Goal: Complete application form: Complete application form

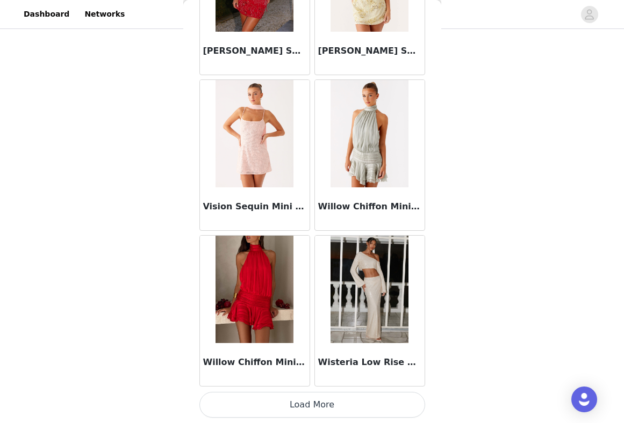
scroll to position [10570, 0]
click at [272, 408] on button "Load More" at bounding box center [312, 405] width 226 height 26
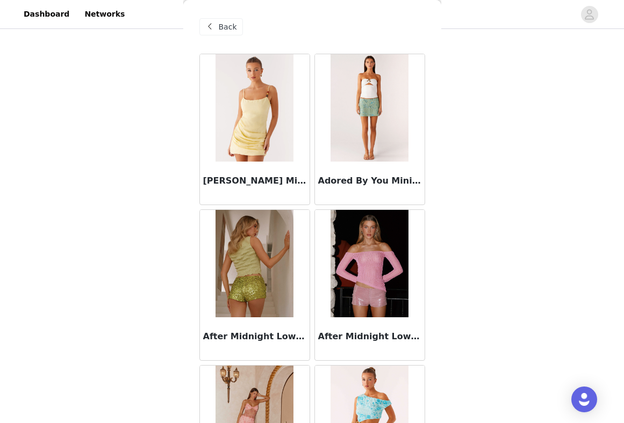
scroll to position [0, 0]
click at [214, 26] on span at bounding box center [210, 26] width 13 height 13
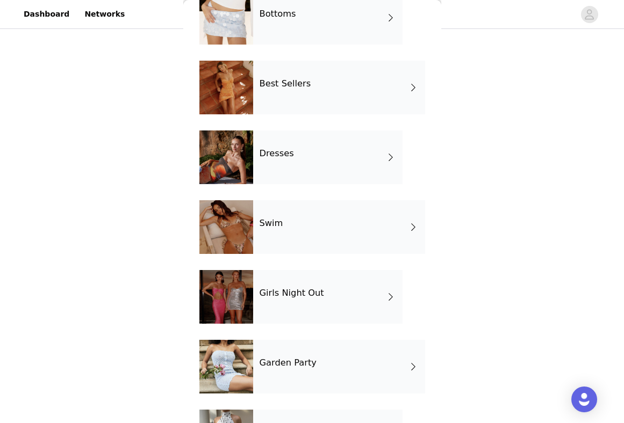
scroll to position [204, 0]
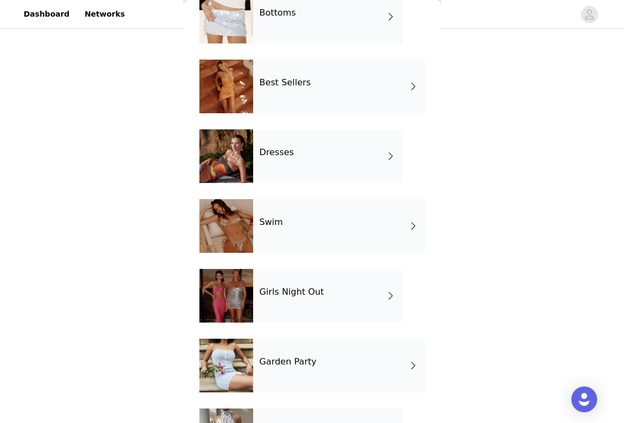
click at [304, 290] on h4 "Girls Night Out" at bounding box center [292, 292] width 64 height 10
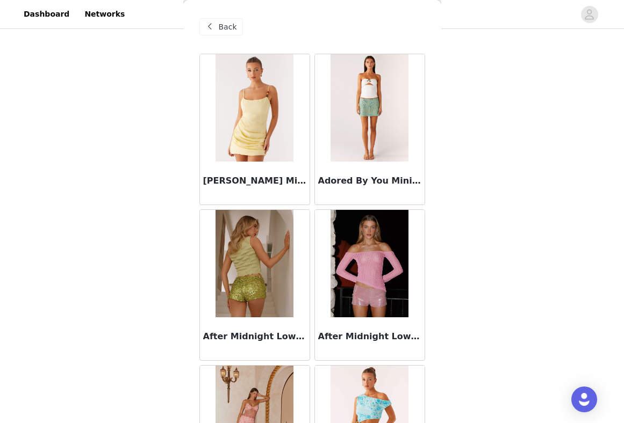
scroll to position [0, 0]
click at [222, 30] on span "Back" at bounding box center [228, 26] width 18 height 11
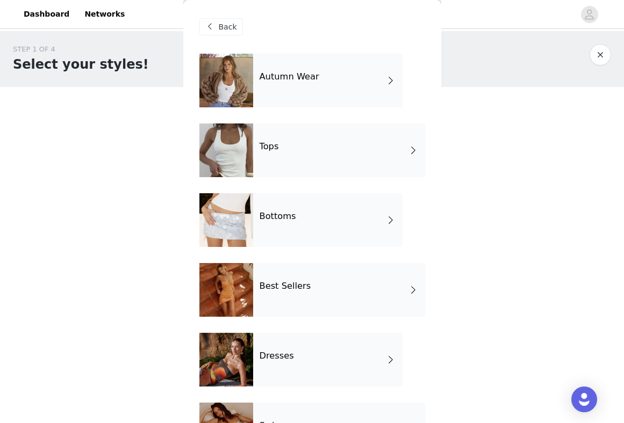
click at [289, 98] on div "Autumn Wear" at bounding box center [327, 81] width 149 height 54
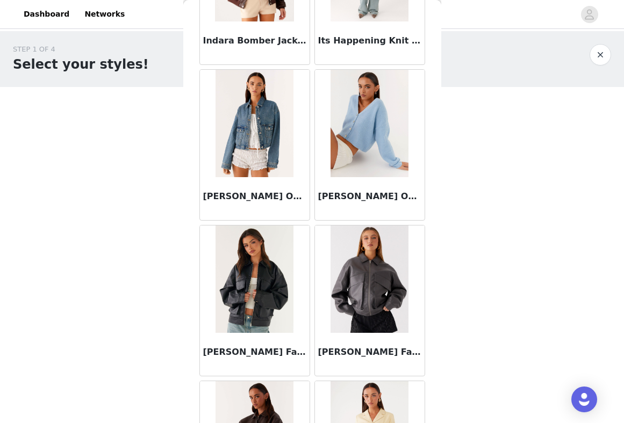
scroll to position [656, 0]
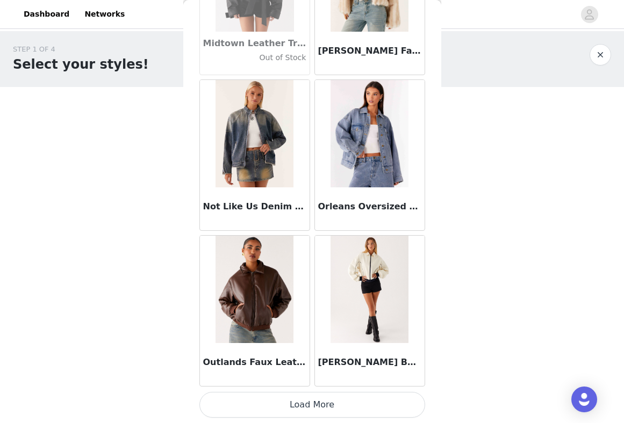
click at [308, 394] on button "Load More" at bounding box center [312, 405] width 226 height 26
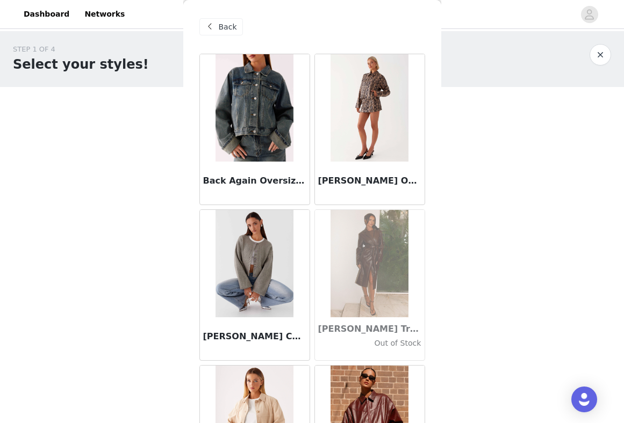
scroll to position [0, 0]
click at [213, 30] on span at bounding box center [210, 26] width 13 height 13
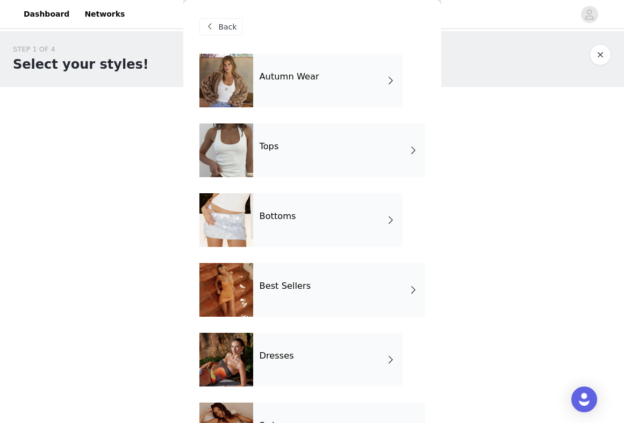
click at [275, 278] on div "Best Sellers" at bounding box center [339, 290] width 172 height 54
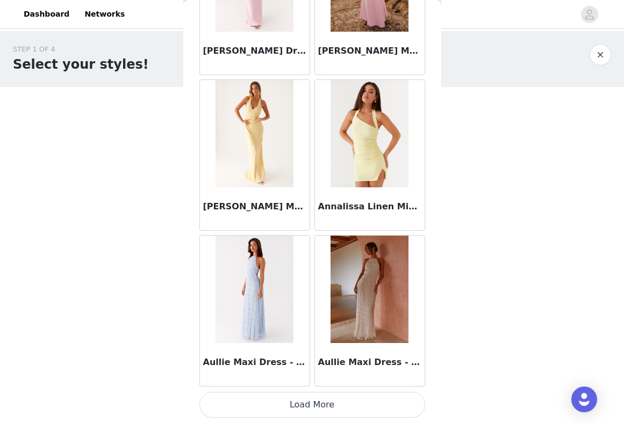
scroll to position [10, 0]
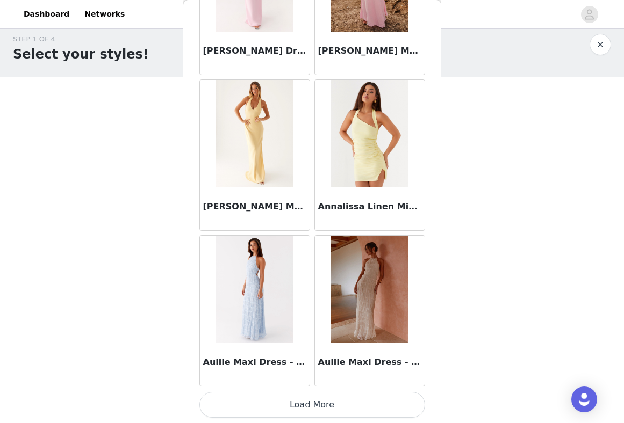
click at [312, 402] on button "Load More" at bounding box center [312, 405] width 226 height 26
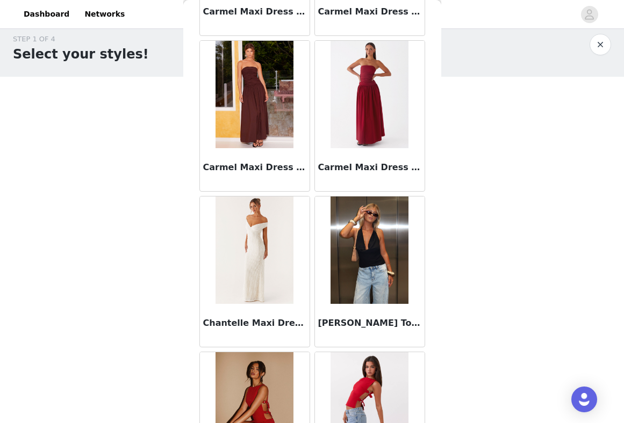
scroll to position [2656, 0]
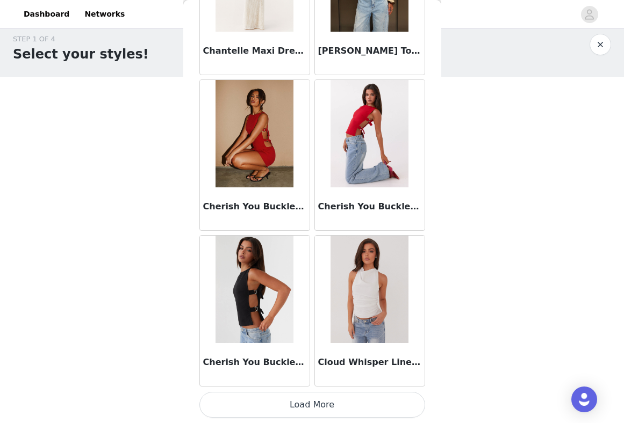
click at [296, 406] on button "Load More" at bounding box center [312, 405] width 226 height 26
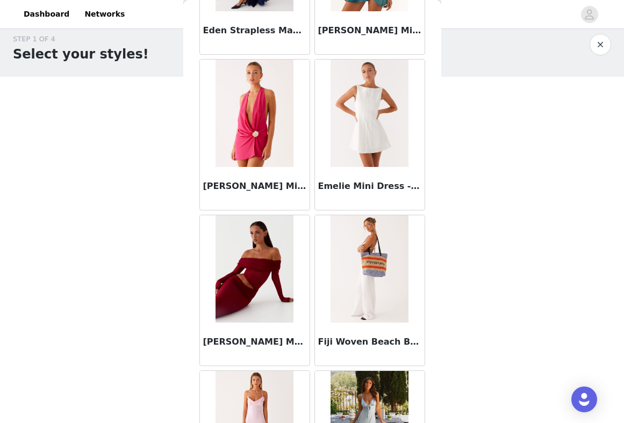
scroll to position [3844, 0]
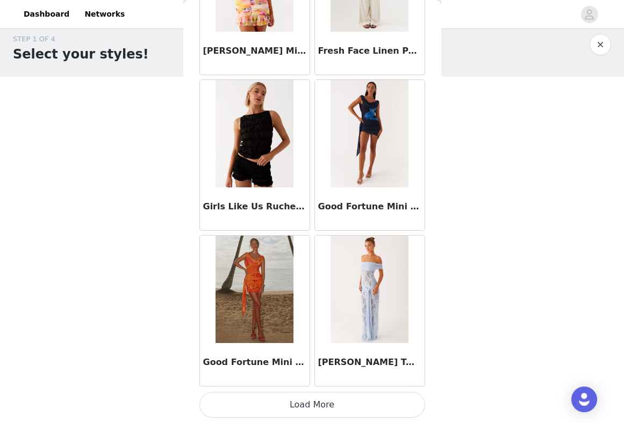
click at [275, 405] on button "Load More" at bounding box center [312, 405] width 226 height 26
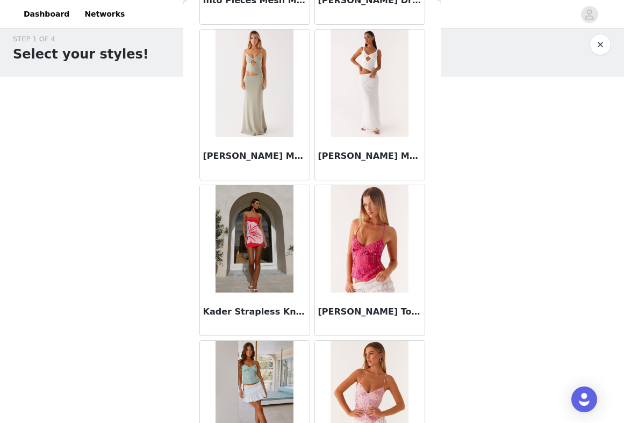
scroll to position [5324, 0]
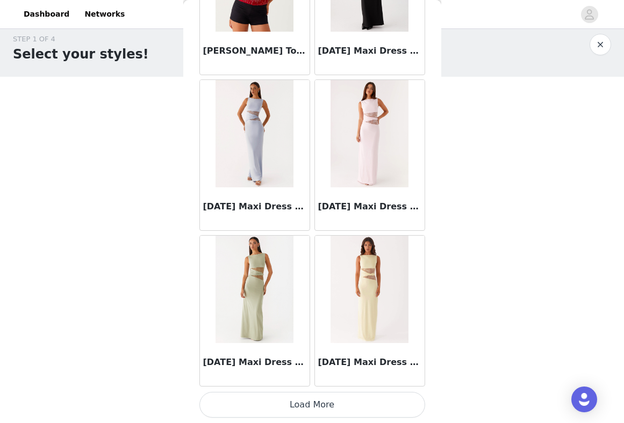
click at [303, 406] on button "Load More" at bounding box center [312, 405] width 226 height 26
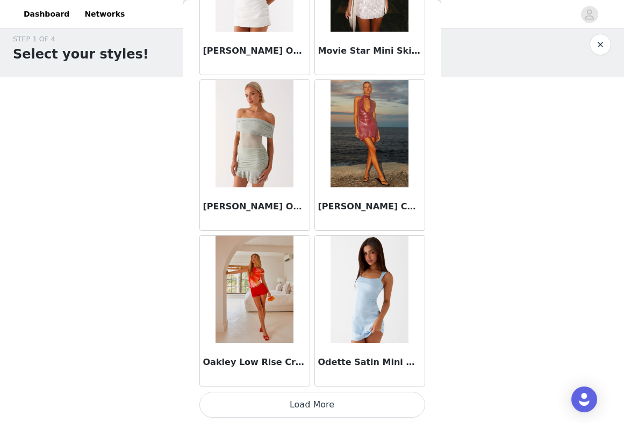
scroll to position [99, 0]
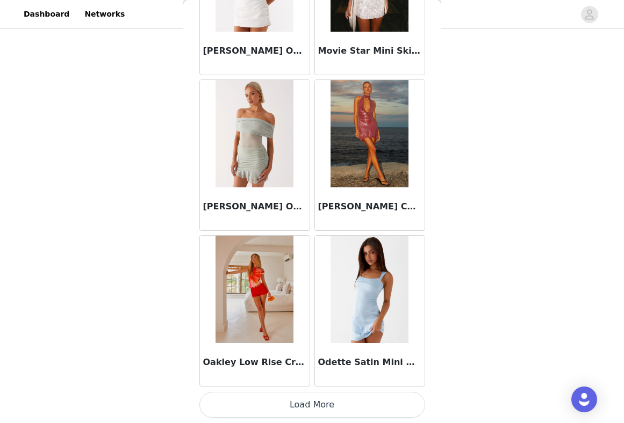
click at [293, 406] on button "Load More" at bounding box center [312, 405] width 226 height 26
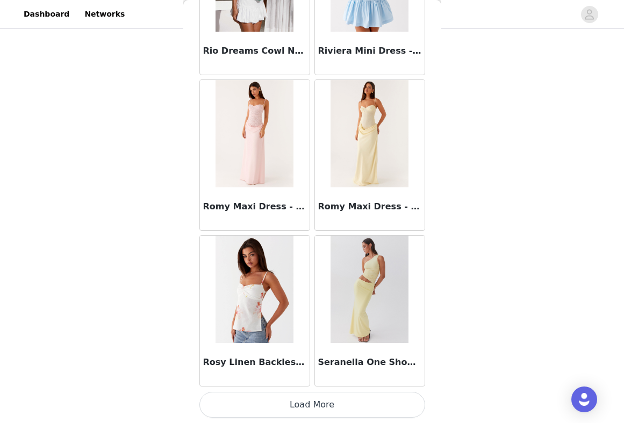
scroll to position [9012, 0]
click at [298, 409] on button "Load More" at bounding box center [312, 405] width 226 height 26
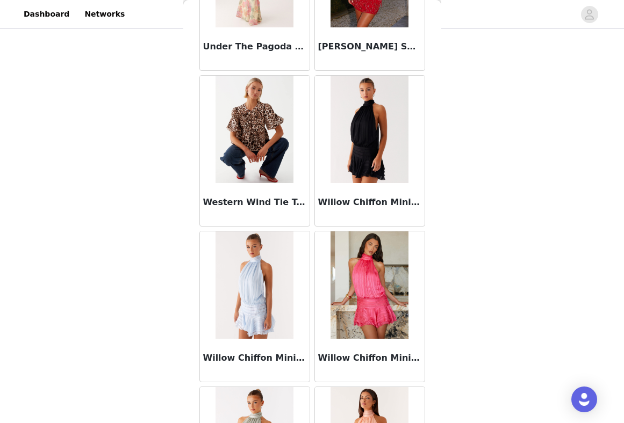
scroll to position [10420, 0]
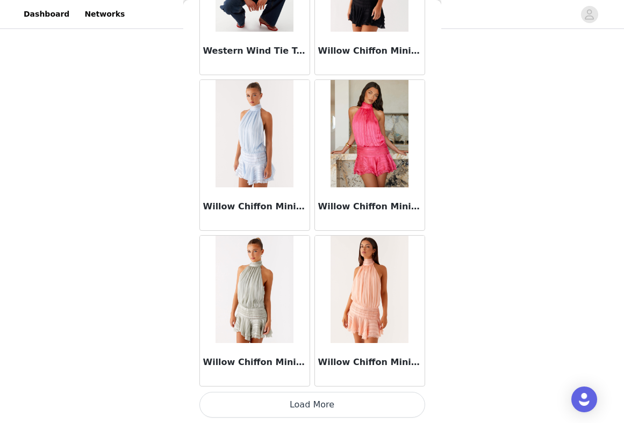
click at [295, 411] on button "Load More" at bounding box center [312, 405] width 226 height 26
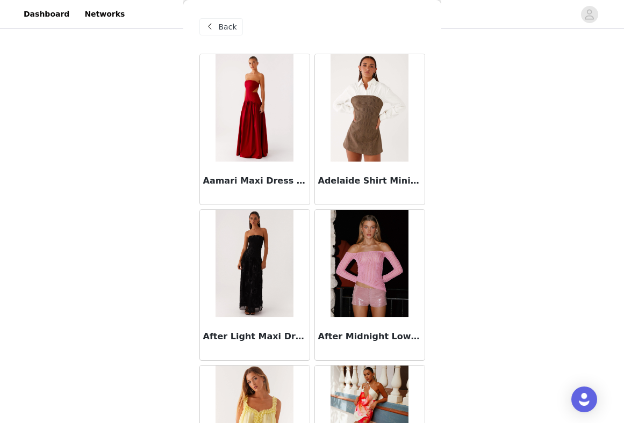
scroll to position [0, 0]
click at [223, 30] on span "Back" at bounding box center [228, 26] width 18 height 11
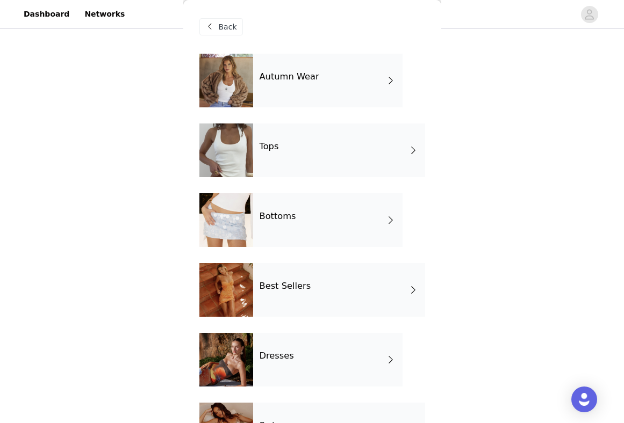
click at [305, 345] on div "Dresses" at bounding box center [327, 360] width 149 height 54
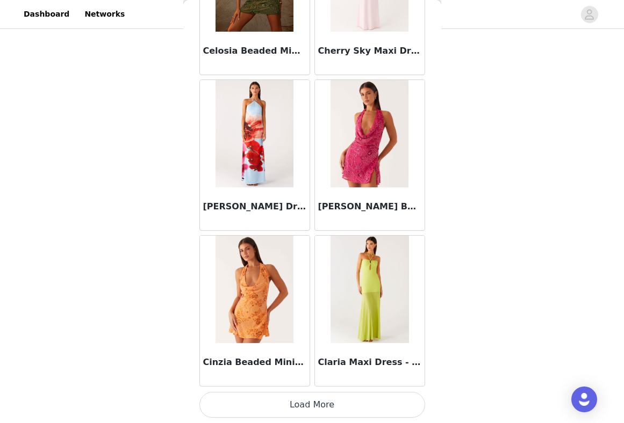
scroll to position [1221, 0]
click at [309, 402] on button "Load More" at bounding box center [312, 405] width 226 height 26
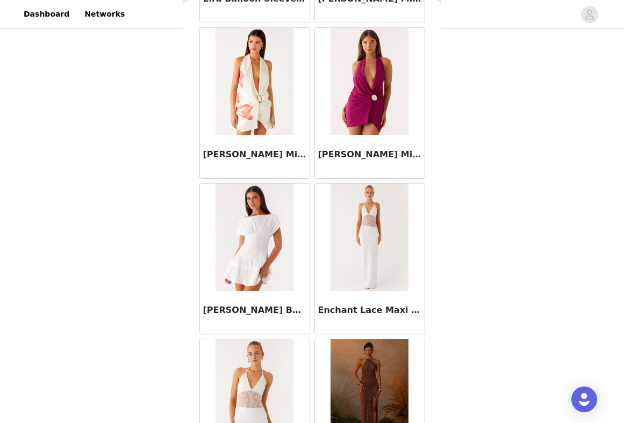
scroll to position [2382, 0]
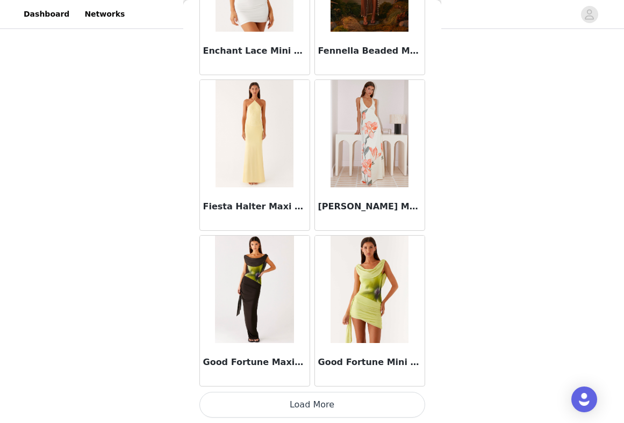
click at [317, 406] on button "Load More" at bounding box center [312, 405] width 226 height 26
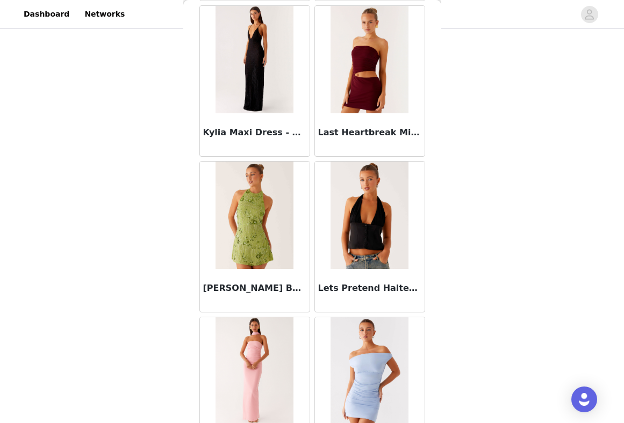
scroll to position [4257, 0]
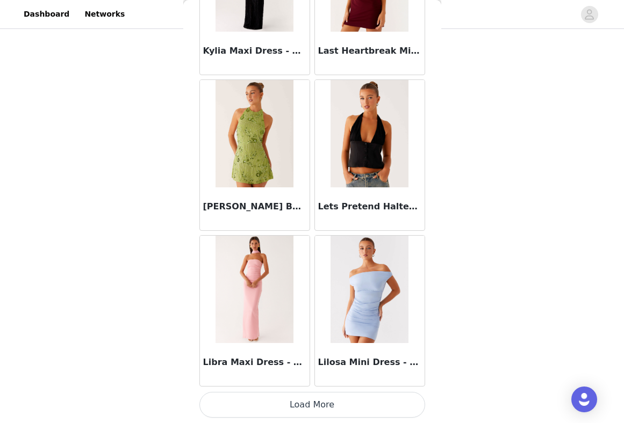
click at [313, 397] on button "Load More" at bounding box center [312, 405] width 226 height 26
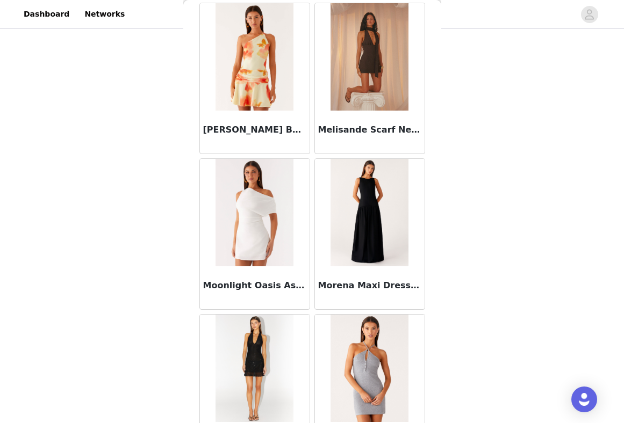
scroll to position [5350, 0]
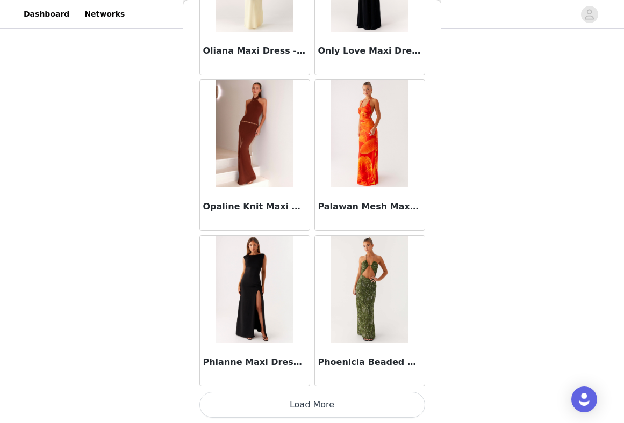
click at [319, 405] on button "Load More" at bounding box center [312, 405] width 226 height 26
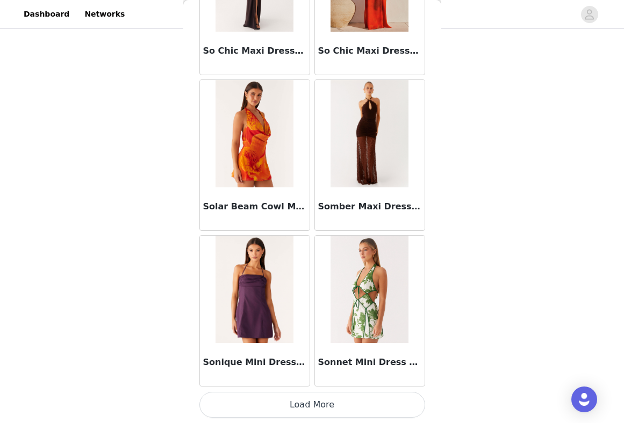
scroll to position [7454, 0]
click at [291, 405] on button "Load More" at bounding box center [312, 405] width 226 height 26
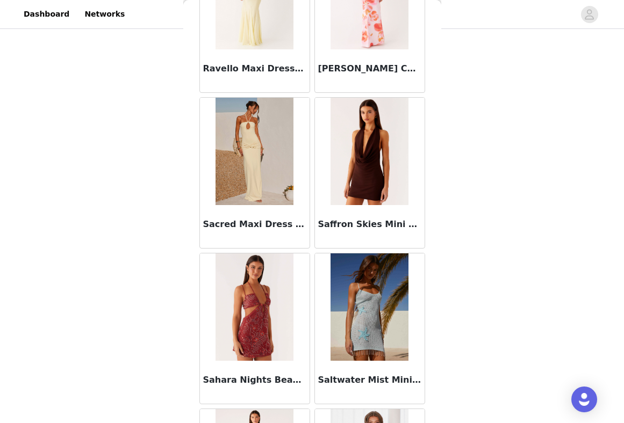
scroll to position [6503, 0]
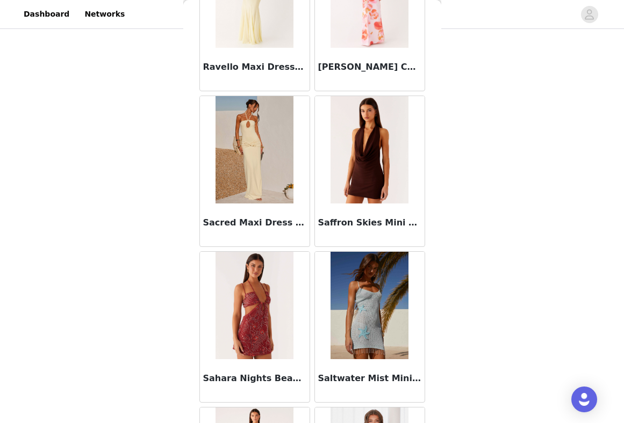
click at [247, 167] on img at bounding box center [254, 149] width 78 height 107
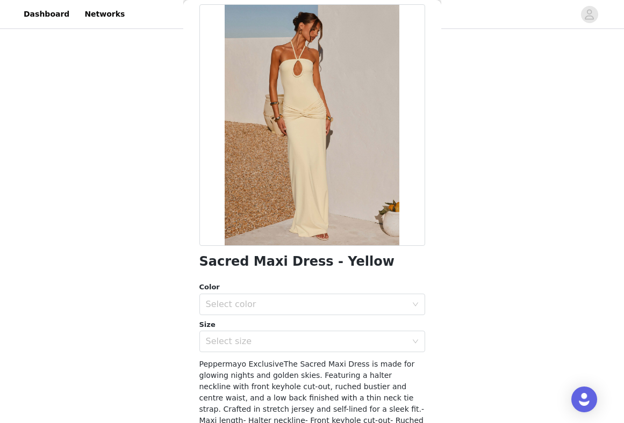
scroll to position [53, 0]
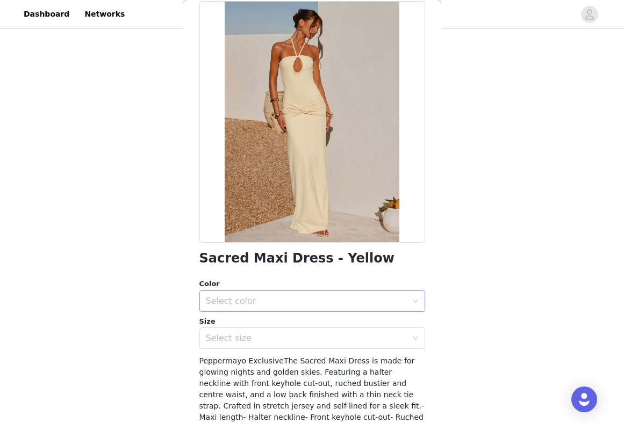
click at [241, 297] on div "Select color" at bounding box center [306, 301] width 201 height 11
click at [262, 323] on li "Yellow" at bounding box center [312, 324] width 226 height 17
click at [239, 339] on div "Select size" at bounding box center [306, 338] width 201 height 11
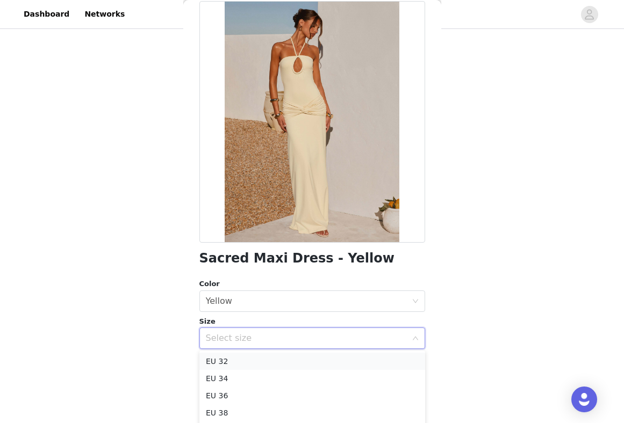
click at [222, 366] on li "EU 32" at bounding box center [312, 361] width 226 height 17
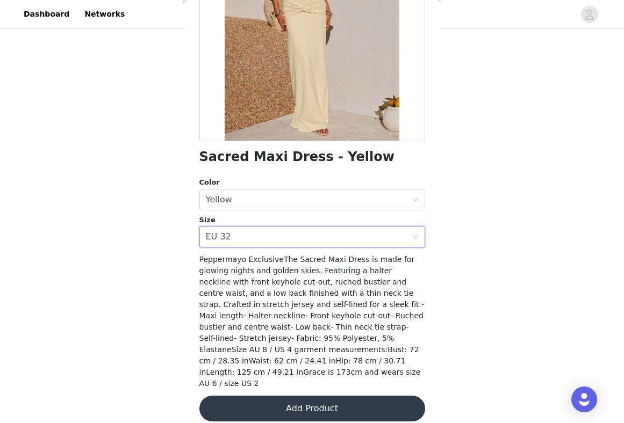
scroll to position [154, 0]
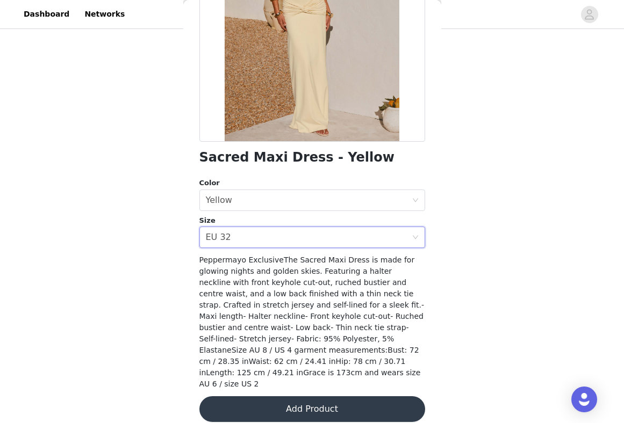
click at [312, 397] on button "Add Product" at bounding box center [312, 410] width 226 height 26
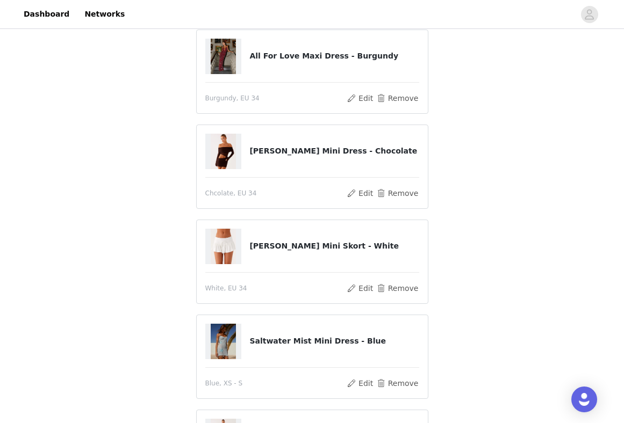
scroll to position [107, 0]
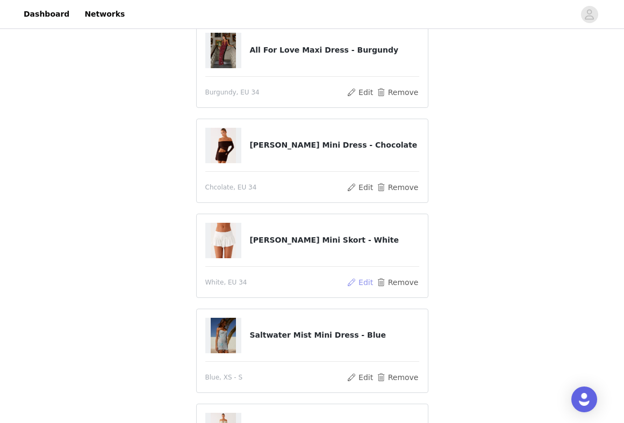
click at [365, 280] on button "Edit" at bounding box center [360, 282] width 27 height 13
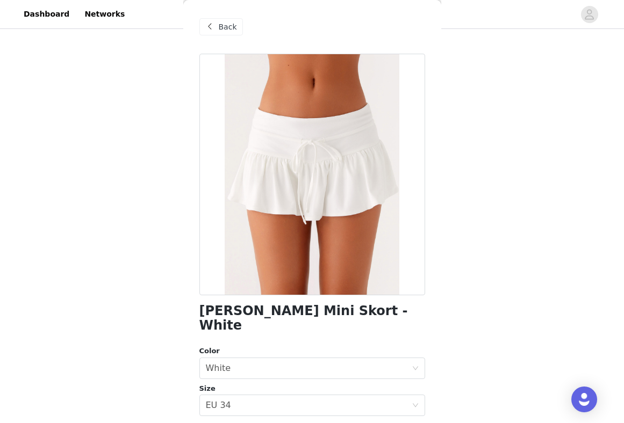
scroll to position [0, 0]
click at [231, 20] on div "Back" at bounding box center [221, 26] width 44 height 17
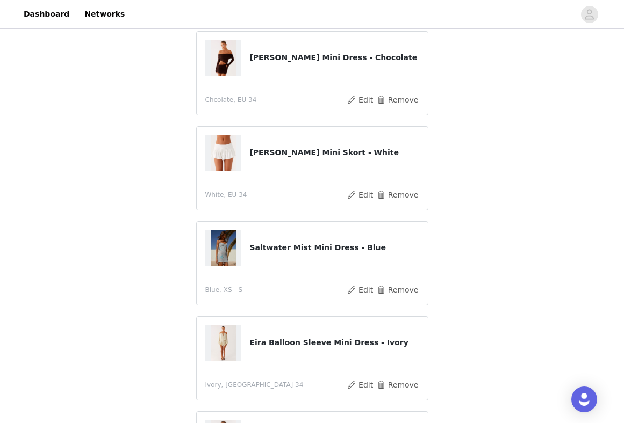
scroll to position [195, 0]
click at [365, 293] on button "Edit" at bounding box center [360, 289] width 27 height 13
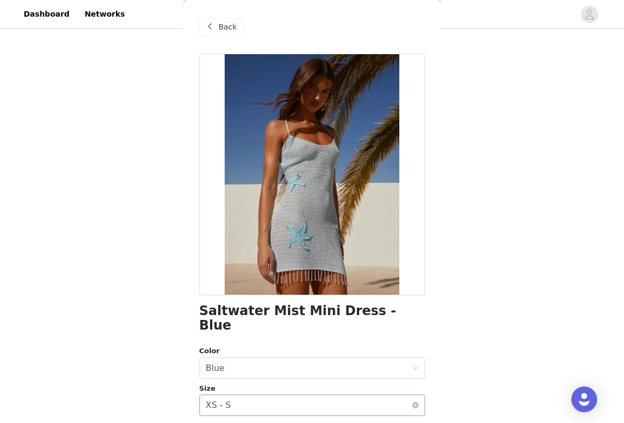
click at [222, 395] on div "XS - S" at bounding box center [218, 405] width 25 height 20
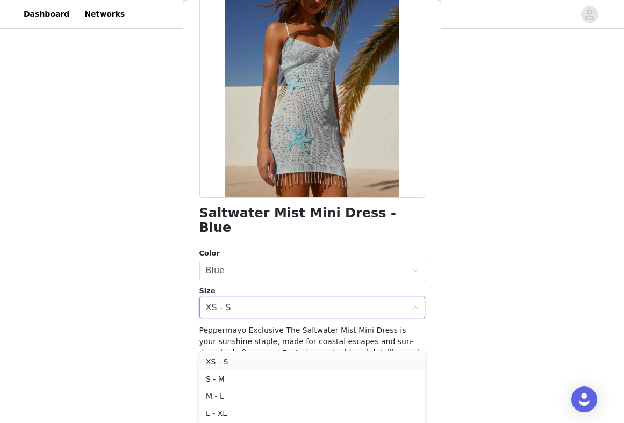
scroll to position [257, 0]
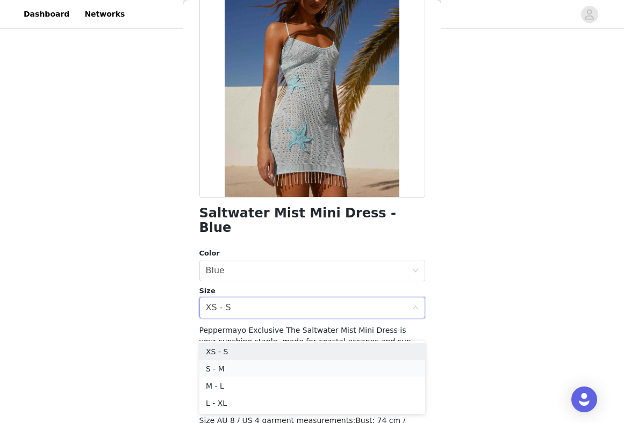
click at [222, 371] on li "S - M" at bounding box center [312, 369] width 226 height 17
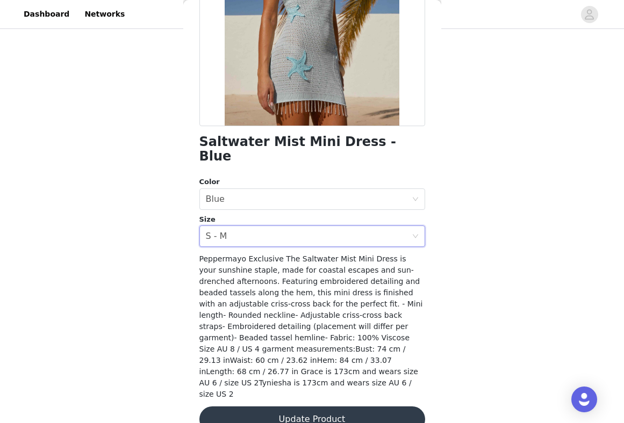
scroll to position [165, 0]
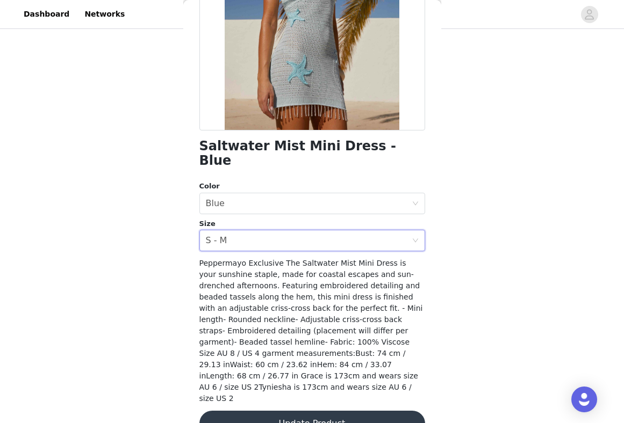
click at [294, 411] on button "Update Product" at bounding box center [312, 424] width 226 height 26
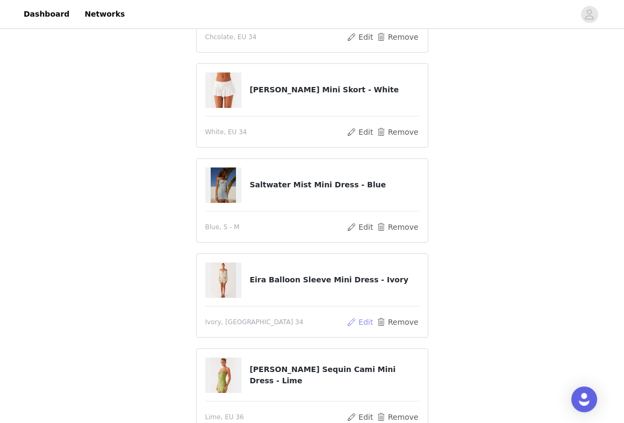
click at [358, 325] on button "Edit" at bounding box center [360, 322] width 27 height 13
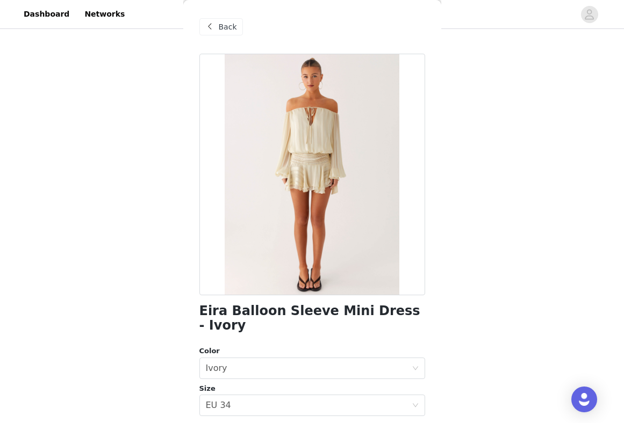
click at [227, 25] on span "Back" at bounding box center [228, 26] width 18 height 11
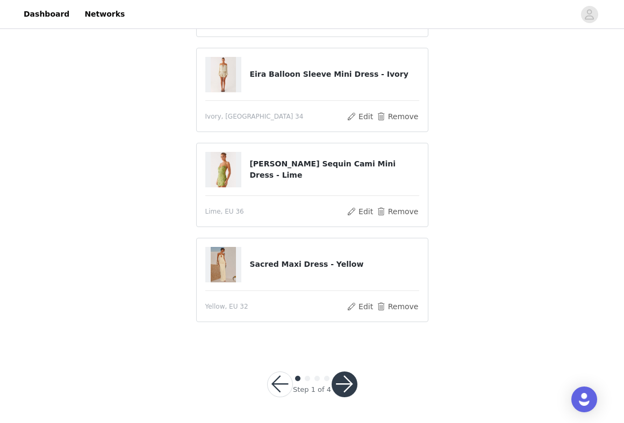
scroll to position [463, 0]
click at [348, 378] on button "button" at bounding box center [345, 385] width 26 height 26
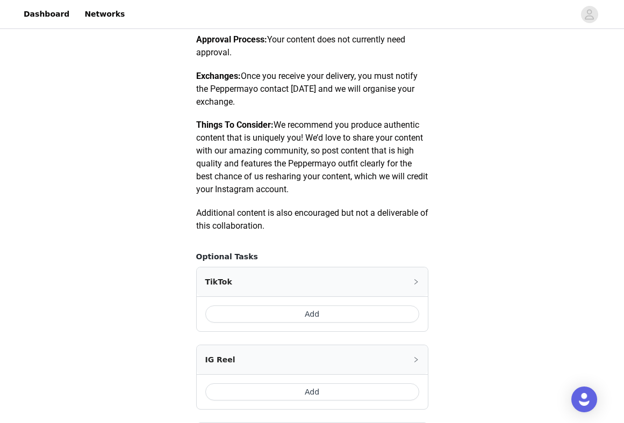
scroll to position [463, 0]
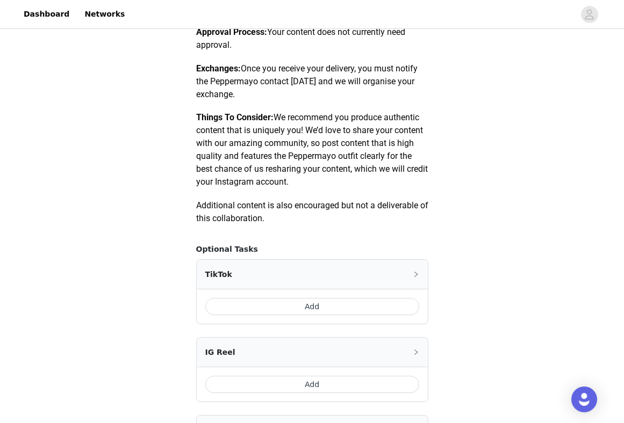
click at [309, 304] on button "Add" at bounding box center [312, 306] width 214 height 17
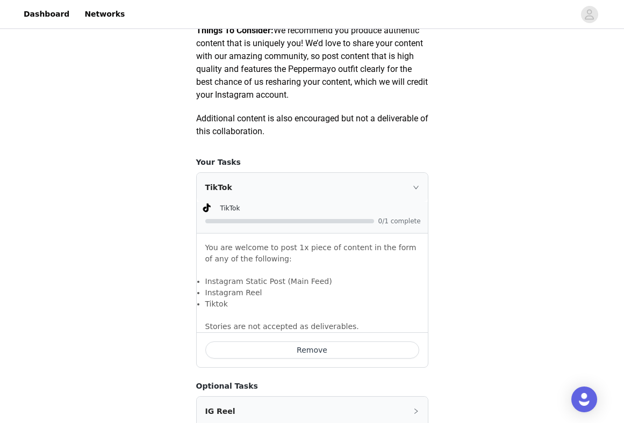
scroll to position [569, 0]
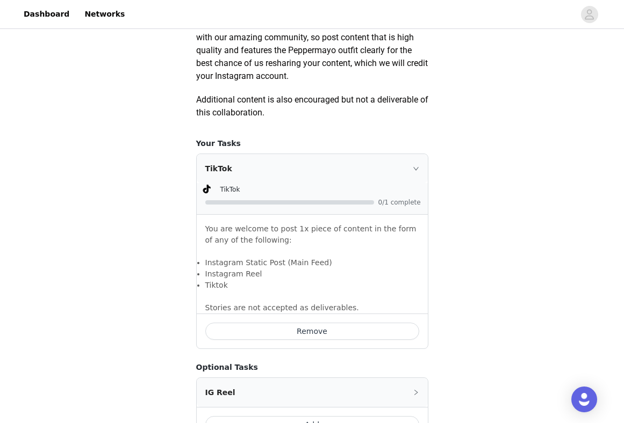
click at [418, 165] on icon "icon: right" at bounding box center [416, 168] width 6 height 6
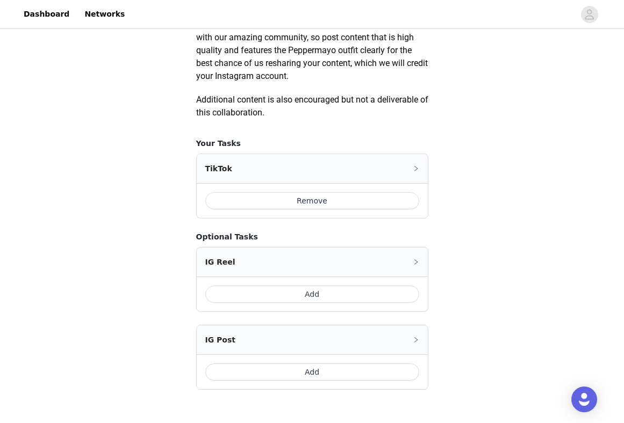
click at [418, 165] on icon "icon: right" at bounding box center [416, 168] width 6 height 6
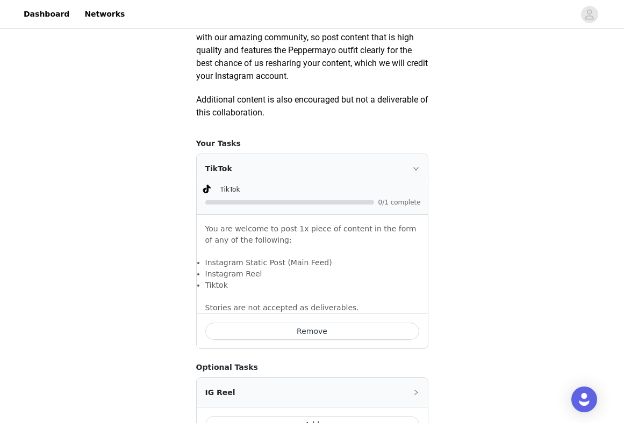
click at [311, 200] on div at bounding box center [289, 202] width 169 height 4
click at [390, 202] on span "0/1 complete" at bounding box center [399, 202] width 43 height 6
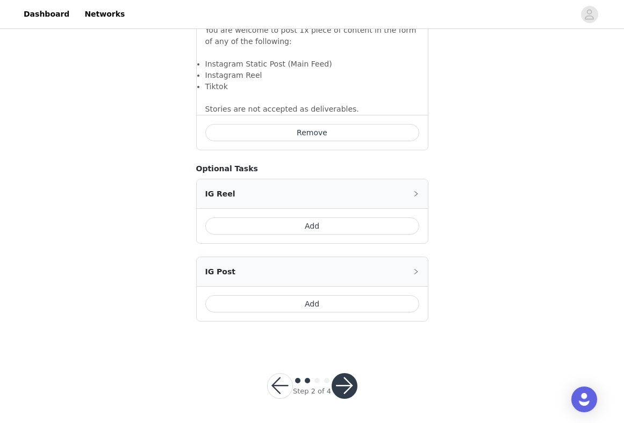
scroll to position [767, 0]
click at [339, 383] on button "button" at bounding box center [345, 387] width 26 height 26
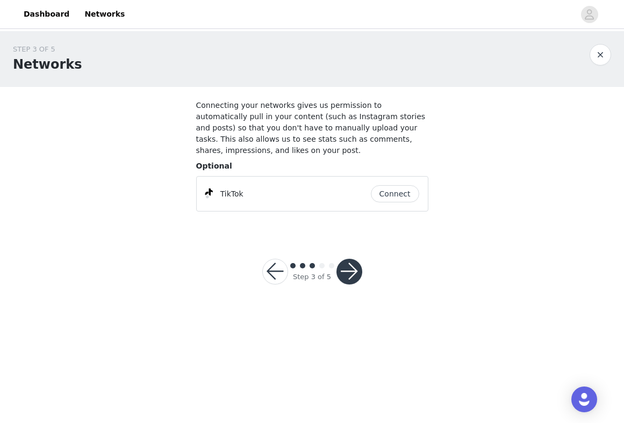
click at [351, 267] on button "button" at bounding box center [349, 272] width 26 height 26
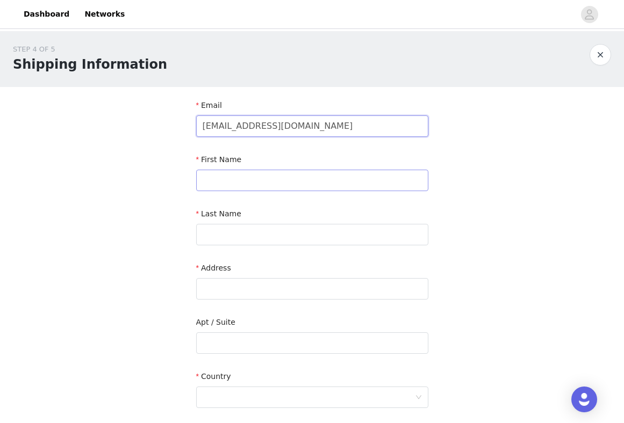
type input "aaliyah99@gmx.net"
type input "Aaliyah"
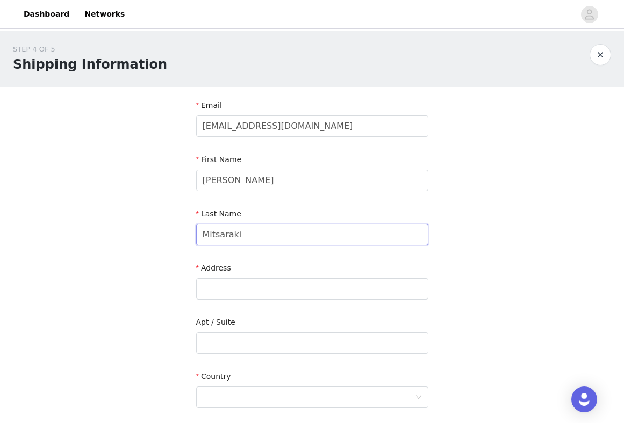
type input "Mitsarakis"
click at [242, 239] on input "Mitsarakis" at bounding box center [312, 234] width 232 height 21
type input "Mitsarakis"
click at [263, 266] on div "Address" at bounding box center [312, 271] width 232 height 16
click at [226, 301] on div "Address" at bounding box center [312, 283] width 232 height 41
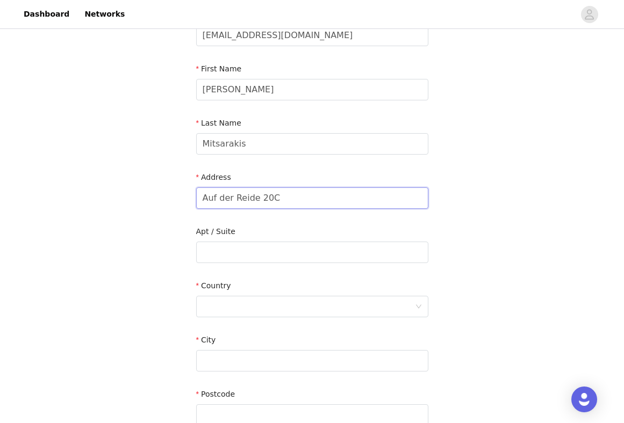
scroll to position [98, 0]
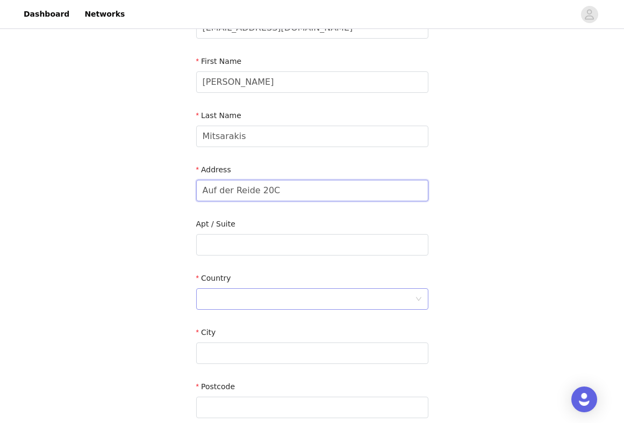
type input "Auf der Reide 20C"
click at [228, 303] on div at bounding box center [309, 299] width 212 height 20
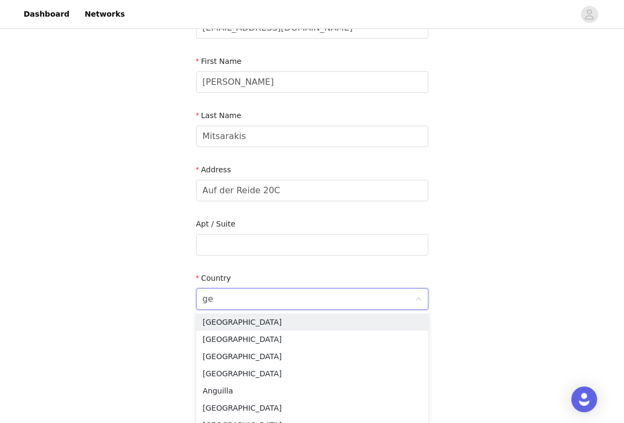
type input "ger"
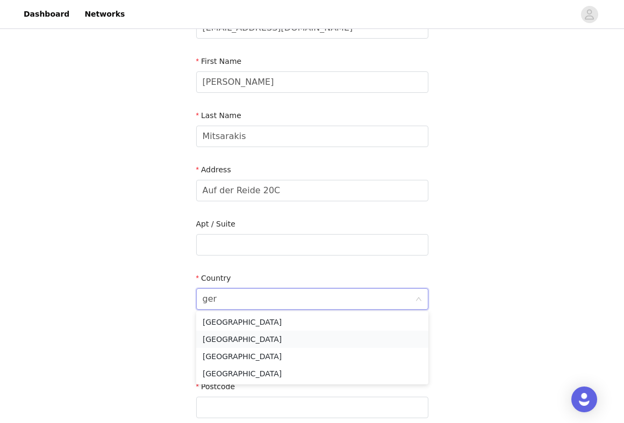
click at [232, 337] on li "Germany" at bounding box center [312, 339] width 232 height 17
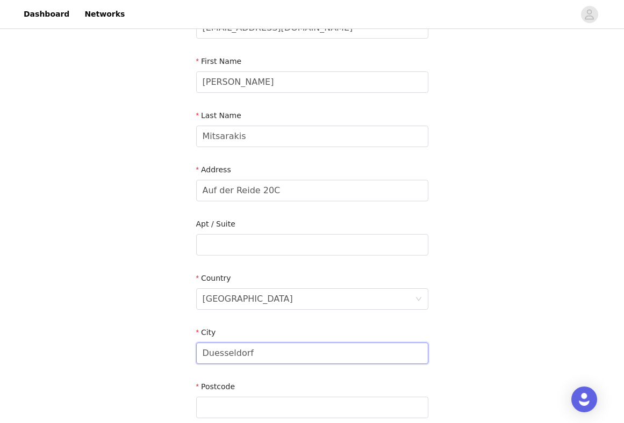
click at [214, 358] on input "Duesseldorf" at bounding box center [312, 353] width 232 height 21
click at [216, 356] on input "Duesseldorf" at bounding box center [312, 353] width 232 height 21
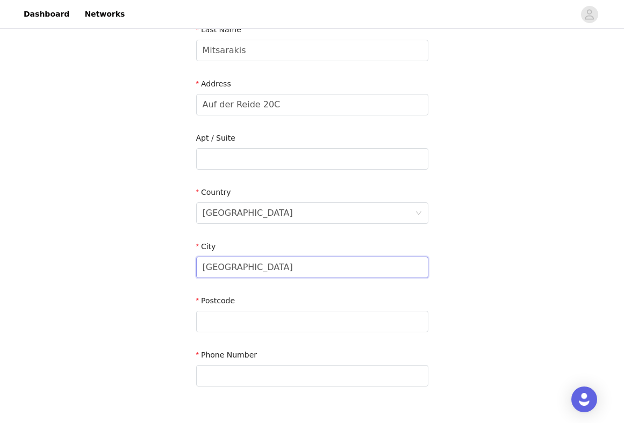
scroll to position [191, 0]
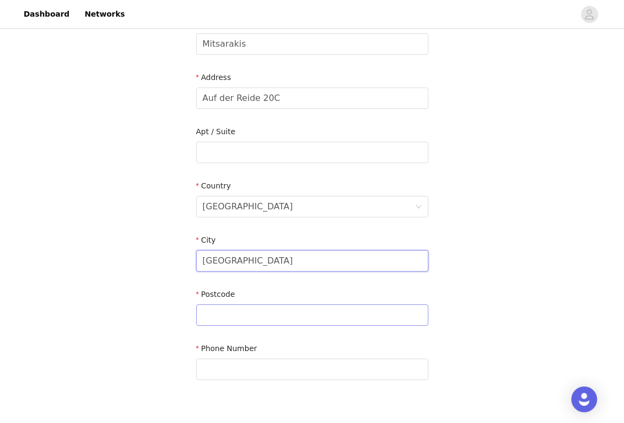
type input "Düsseldorf"
type input "40468"
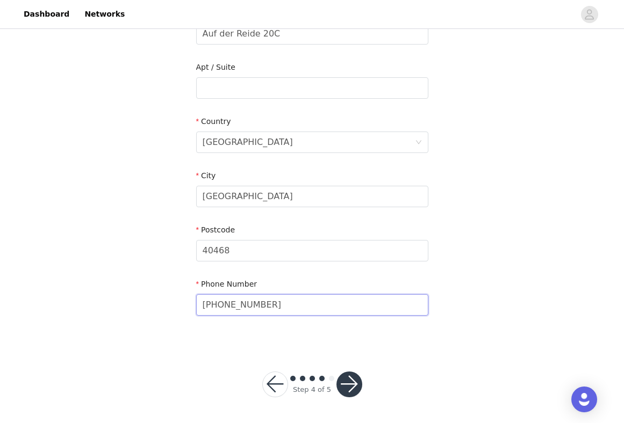
scroll to position [255, 0]
type input "+49174304550"
click at [350, 378] on button "button" at bounding box center [349, 385] width 26 height 26
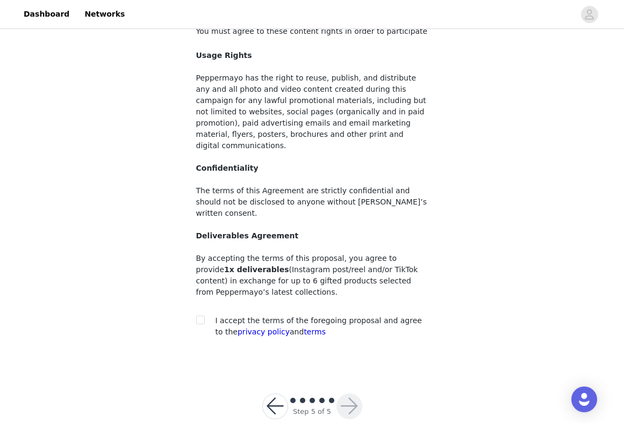
scroll to position [73, 0]
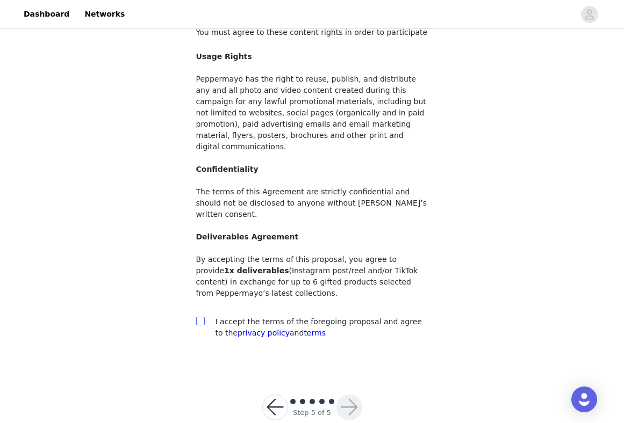
click at [201, 317] on input "checkbox" at bounding box center [200, 321] width 8 height 8
checkbox input "true"
click at [351, 395] on button "button" at bounding box center [349, 408] width 26 height 26
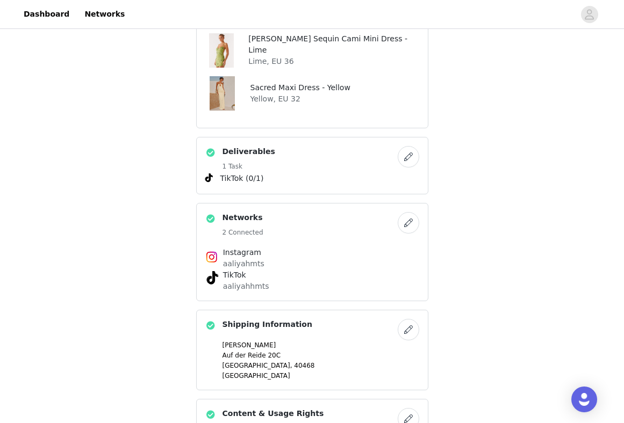
scroll to position [563, 0]
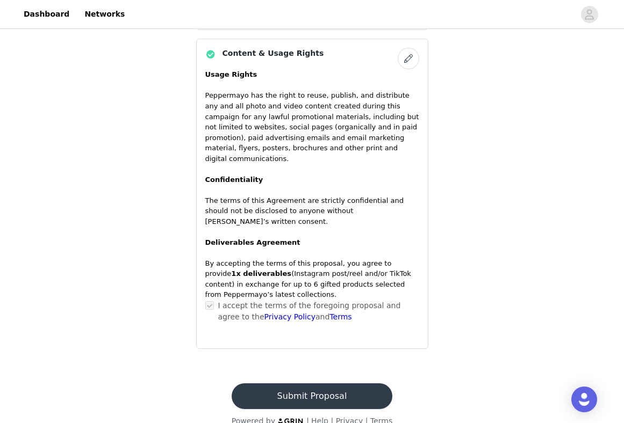
click at [319, 384] on button "Submit Proposal" at bounding box center [312, 397] width 161 height 26
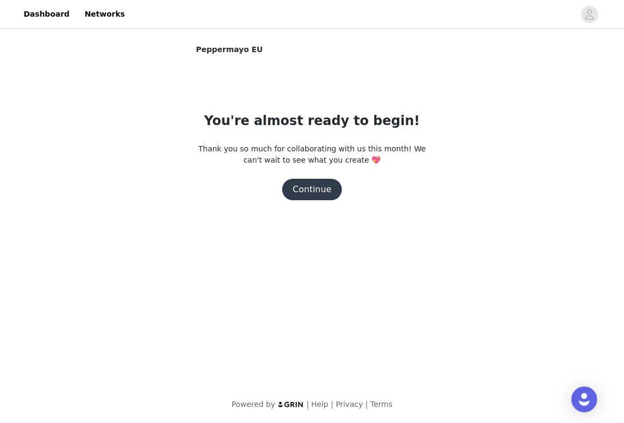
scroll to position [0, 0]
click at [316, 191] on button "Continue" at bounding box center [312, 189] width 60 height 21
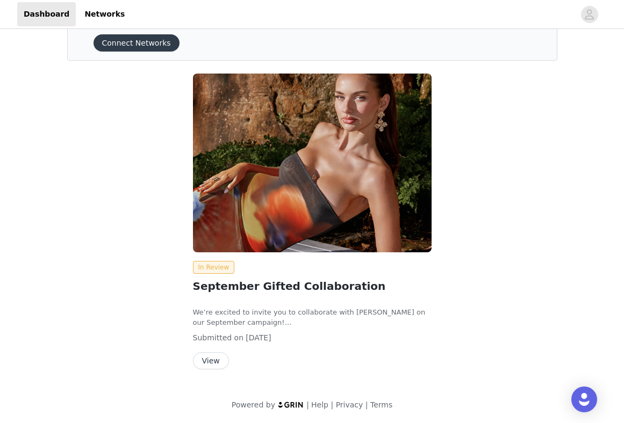
scroll to position [46, 0]
